Goal: Information Seeking & Learning: Check status

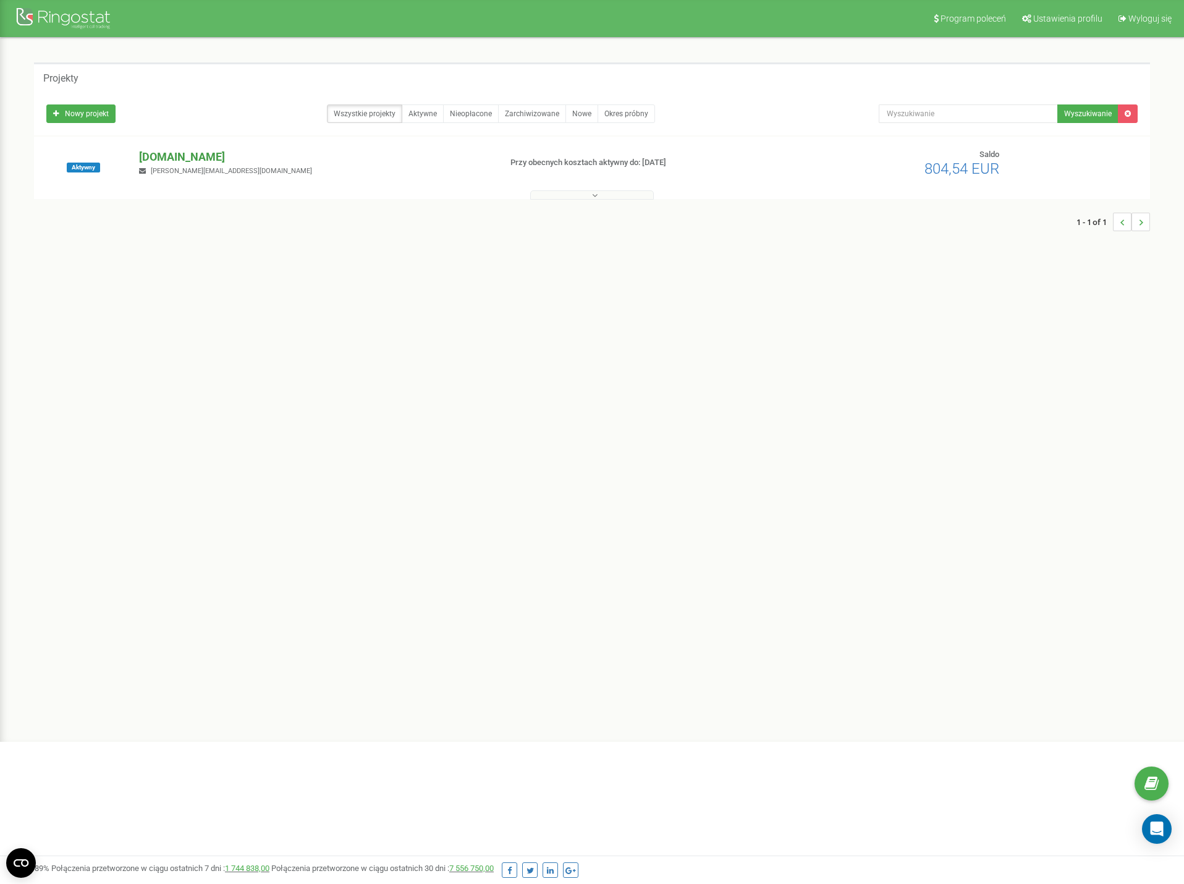
click at [188, 151] on p "[DOMAIN_NAME]" at bounding box center [315, 157] width 352 height 16
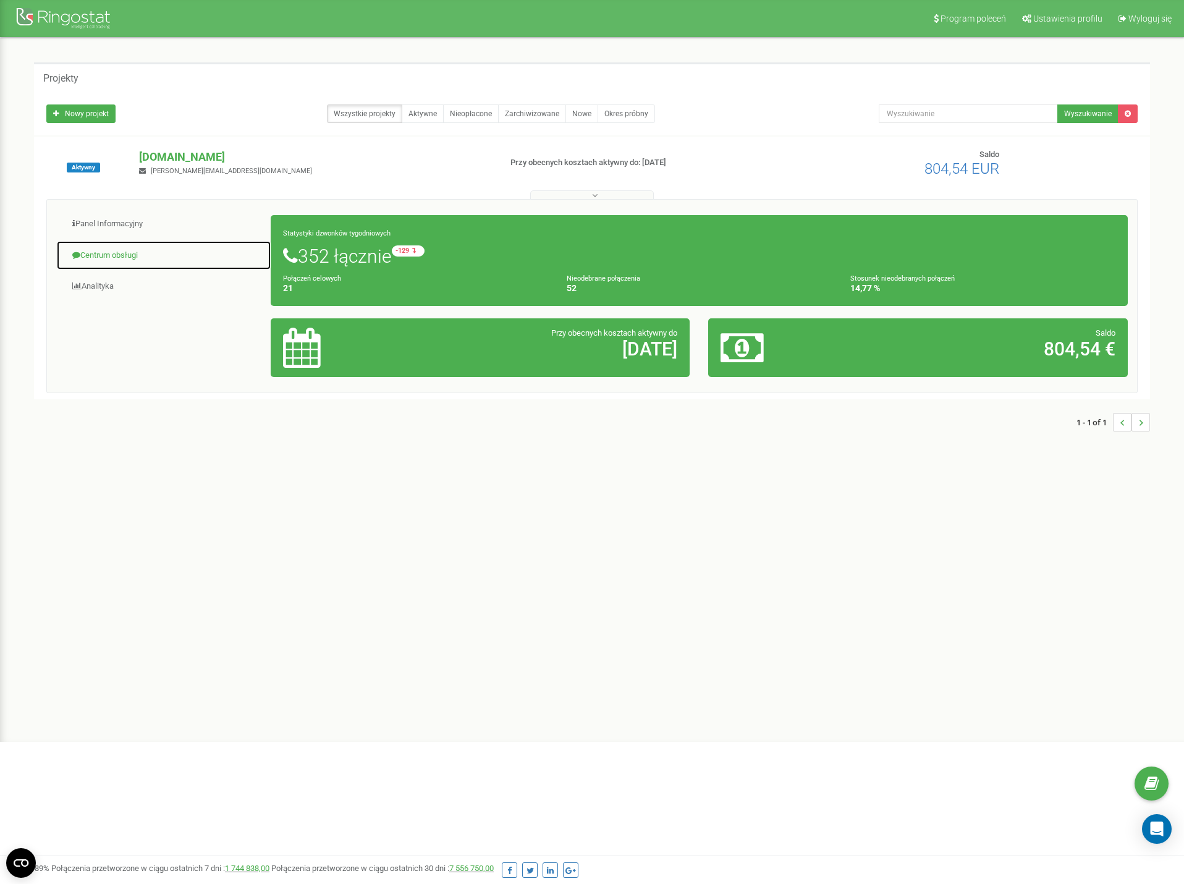
click at [142, 258] on link "Centrum obsługi" at bounding box center [163, 255] width 215 height 30
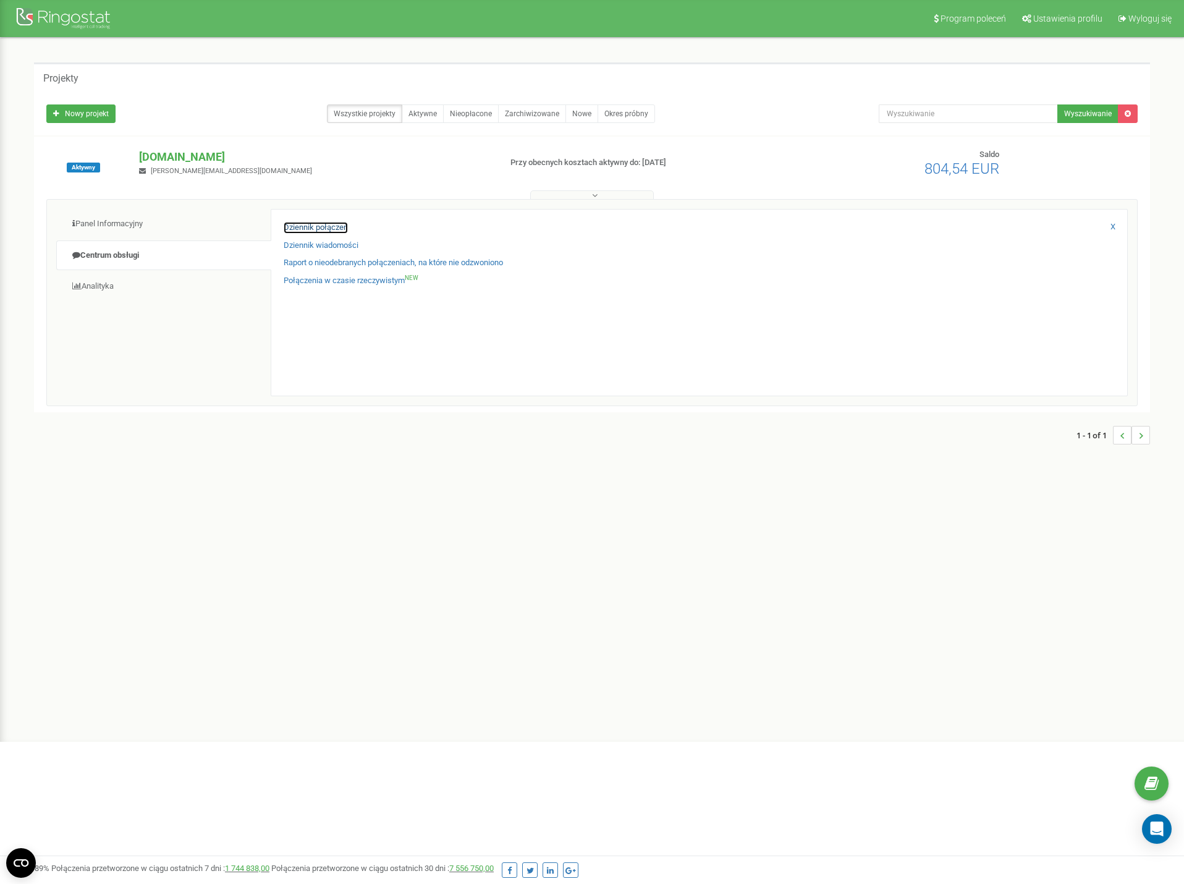
click at [326, 228] on link "Dziennik połączeń" at bounding box center [316, 228] width 64 height 12
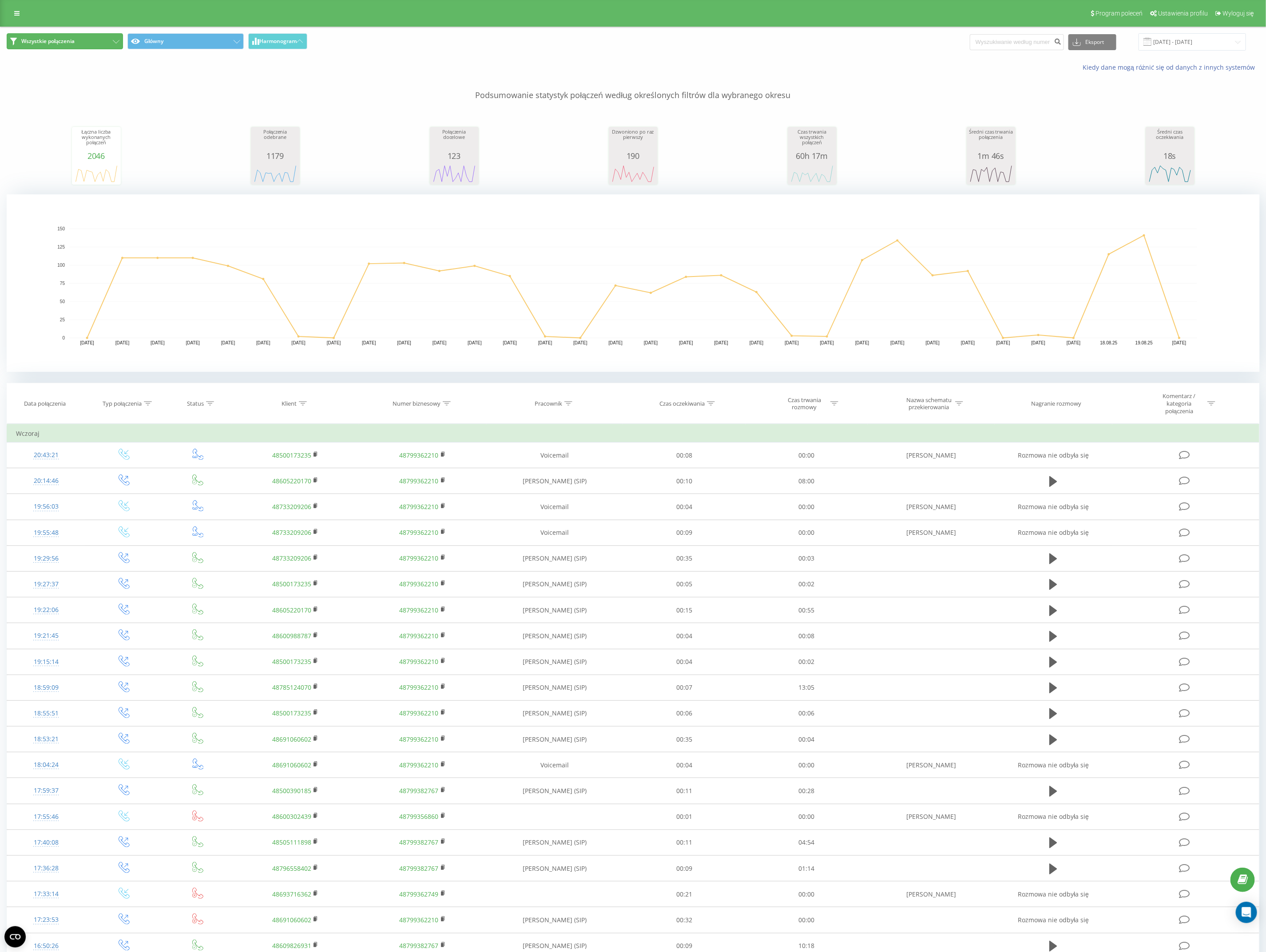
click at [50, 45] on span "Wszystkie połączenia" at bounding box center [48, 42] width 53 height 7
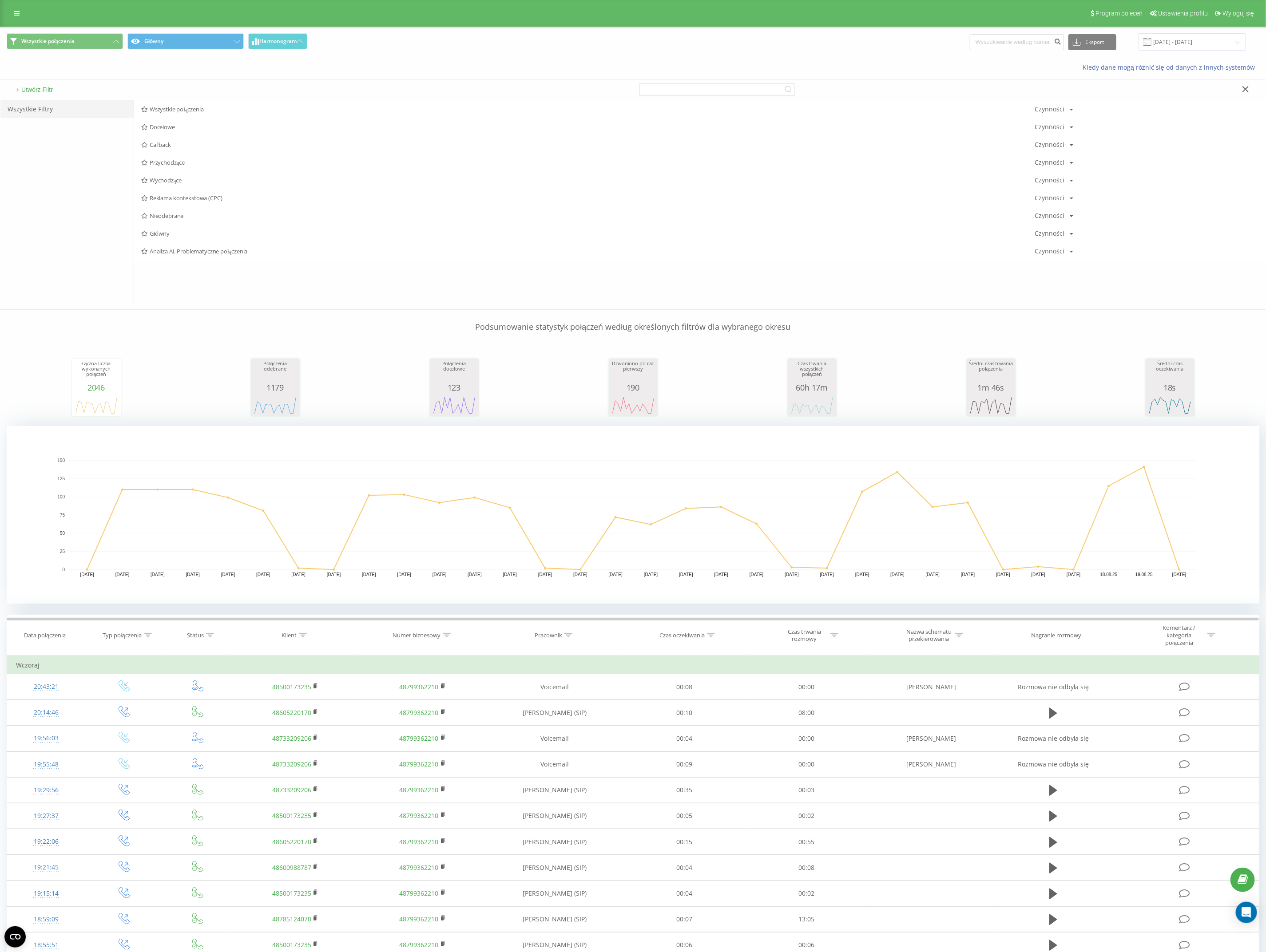
click at [14, 0] on div "Program poleceń Ustawienia profilu Wyloguj się" at bounding box center [633, 13] width 1266 height 27
click at [15, 9] on link at bounding box center [17, 13] width 16 height 12
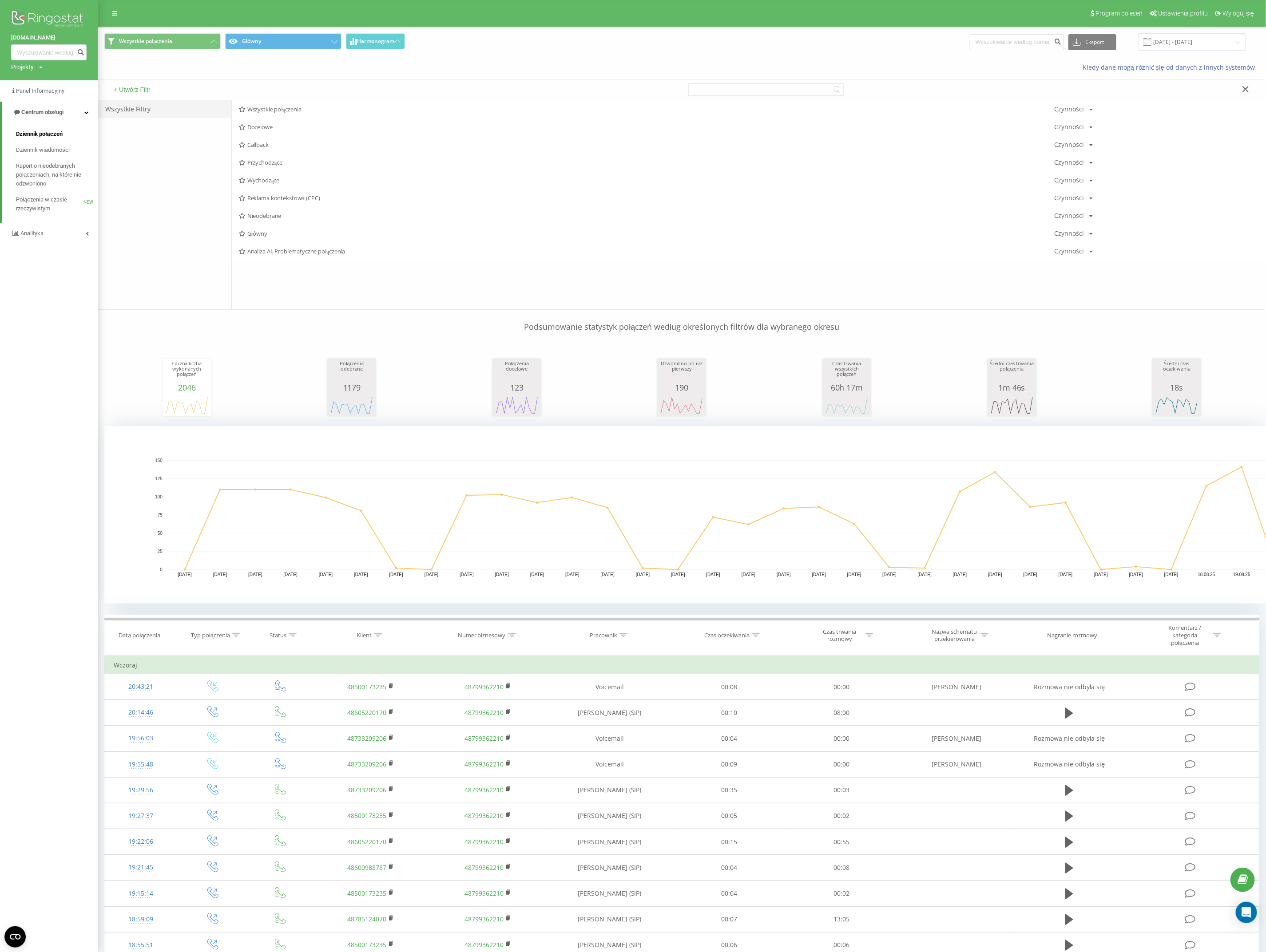
click at [45, 127] on link "Dziennik połączeń" at bounding box center [57, 134] width 82 height 16
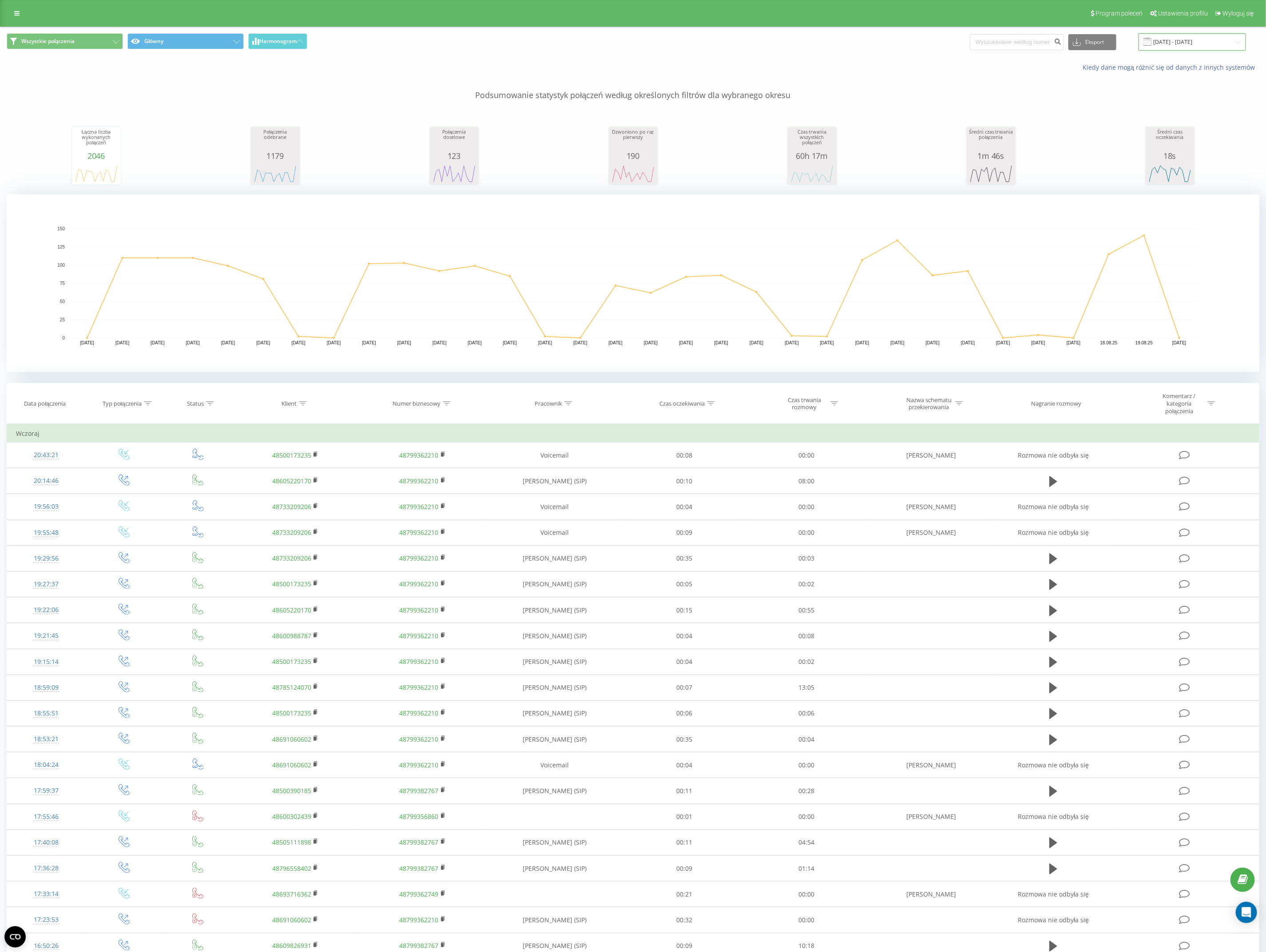
click at [1186, 38] on input "[DATE] - [DATE]" at bounding box center [1192, 42] width 108 height 17
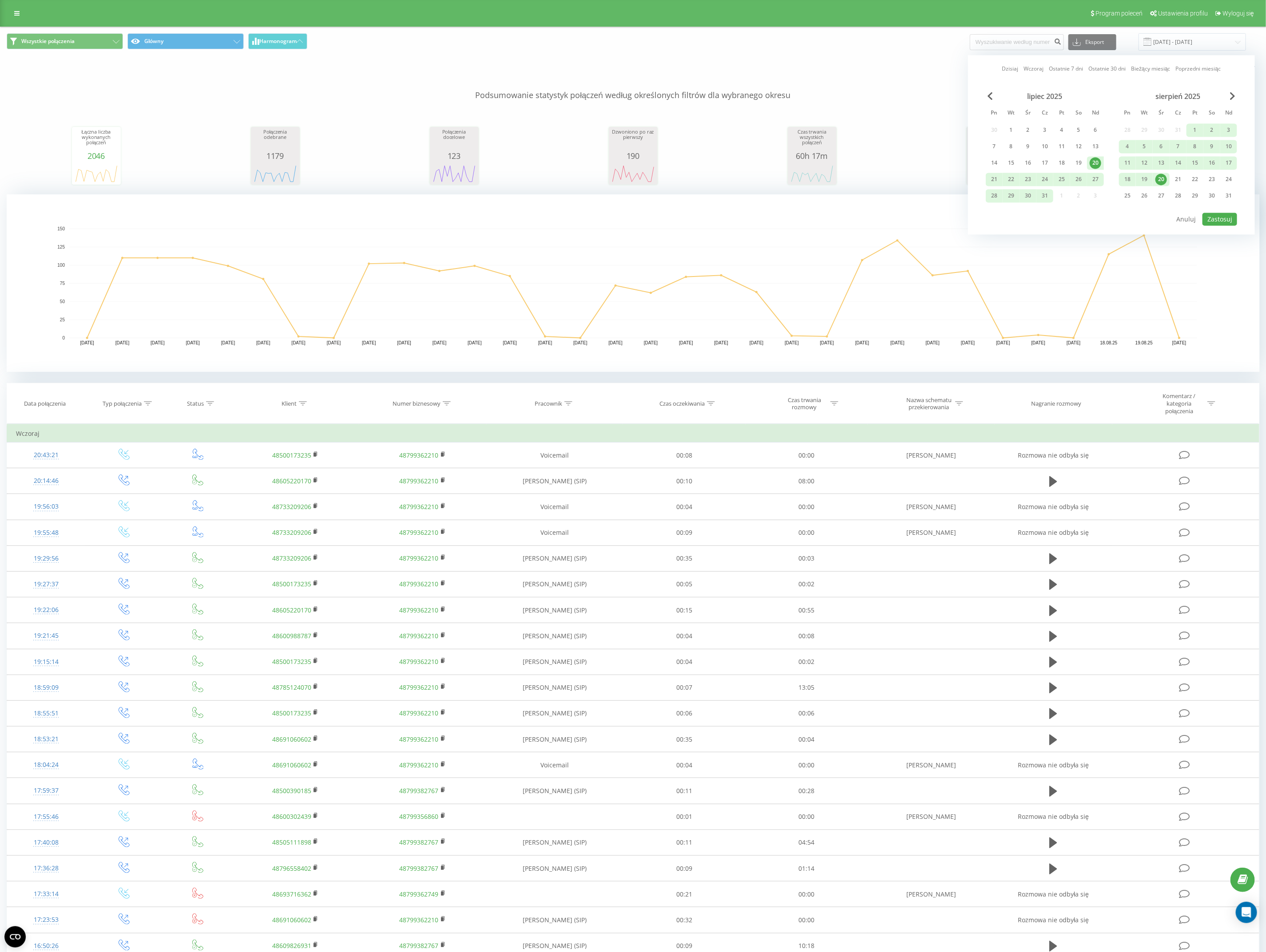
click at [1163, 175] on div "20" at bounding box center [1161, 179] width 11 height 11
click at [1220, 221] on button "Zastosuj" at bounding box center [1219, 220] width 34 height 13
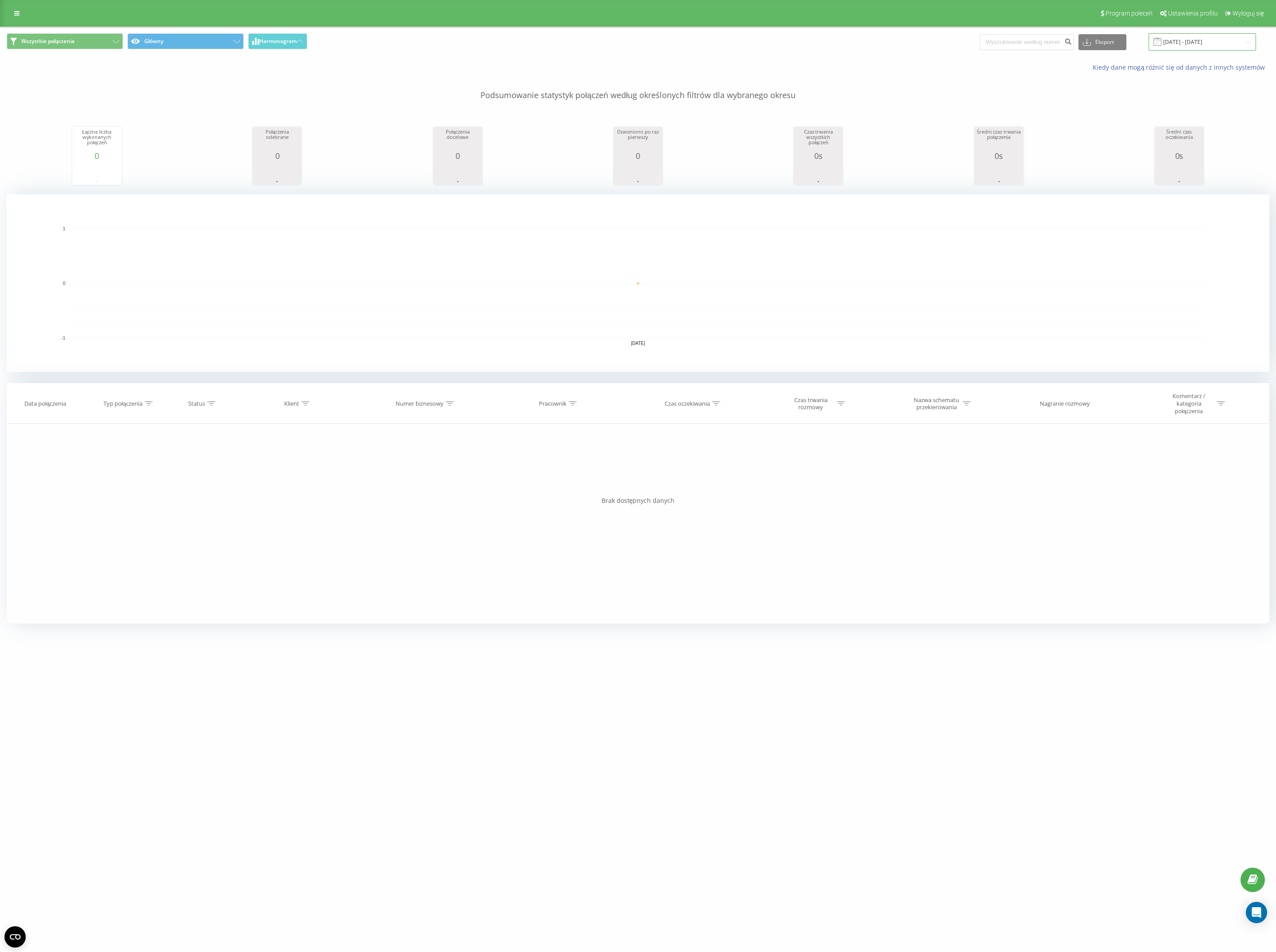
click at [1239, 42] on input "[DATE] - [DATE]" at bounding box center [1202, 42] width 108 height 17
click at [1025, 177] on div "19" at bounding box center [1021, 179] width 11 height 11
click at [1248, 215] on div "[DATE] [DATE] Ostatnie 7 dni Ostatnie 30 dni Bieżący miesiąc Poprzedni miesiąc …" at bounding box center [1121, 145] width 287 height 179
click at [1232, 213] on button "Zastosuj" at bounding box center [1229, 220] width 34 height 13
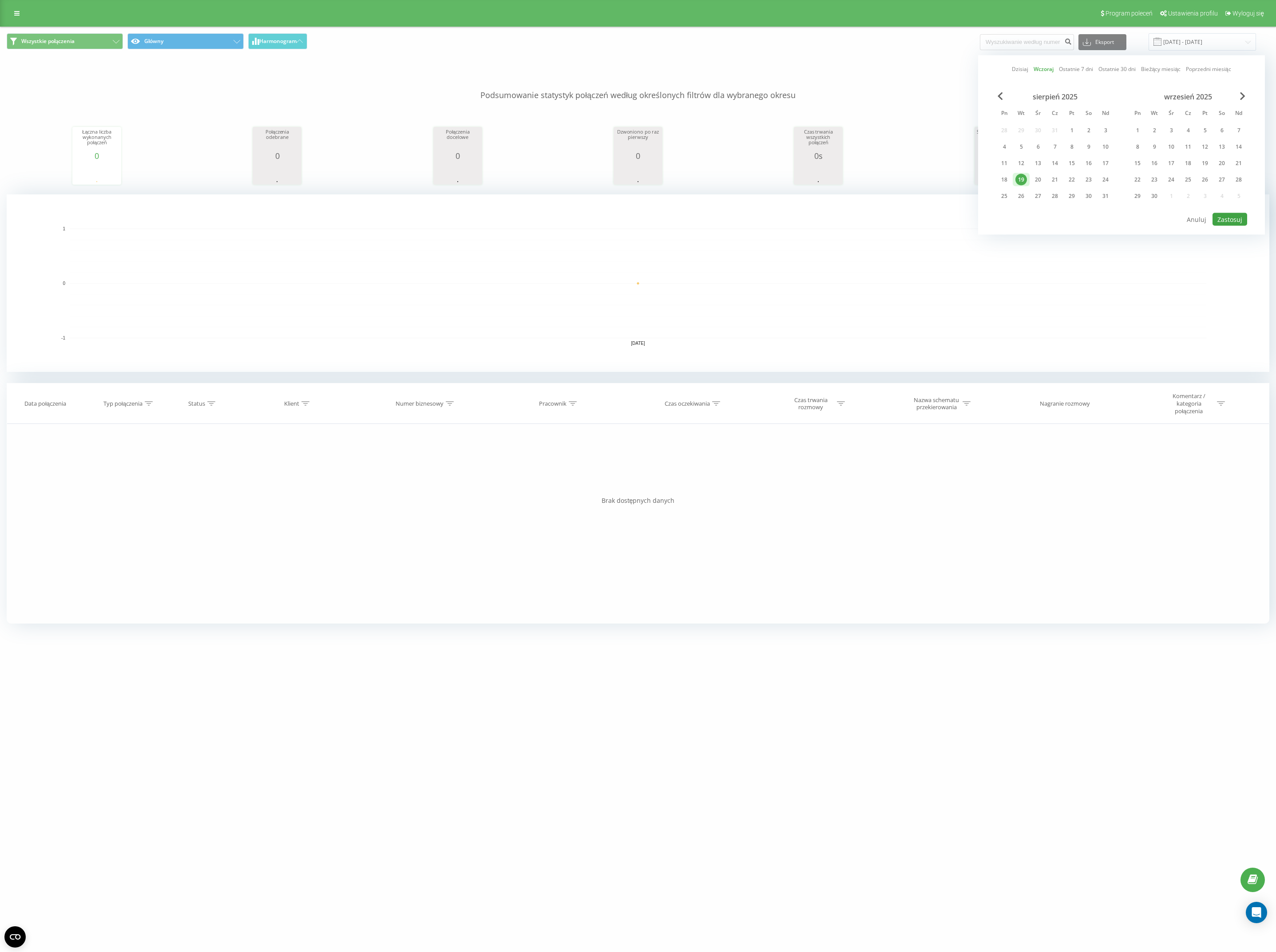
type input "[DATE] - [DATE]"
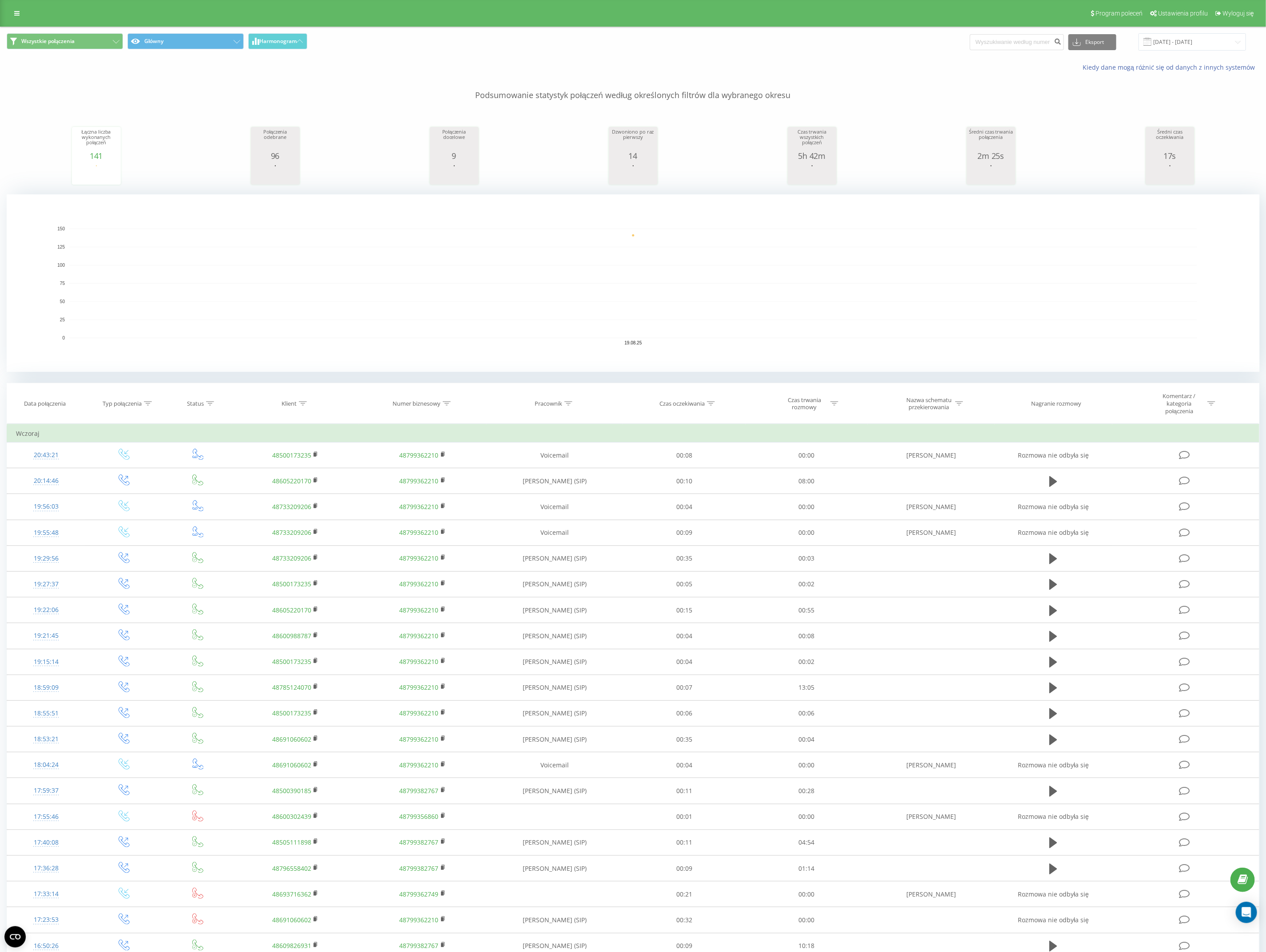
click at [572, 405] on icon at bounding box center [568, 403] width 8 height 4
click at [550, 475] on input "text" at bounding box center [554, 471] width 78 height 16
type input "[PERSON_NAME]"
click at [572, 489] on span "OK" at bounding box center [573, 487] width 25 height 14
